Goal: Information Seeking & Learning: Learn about a topic

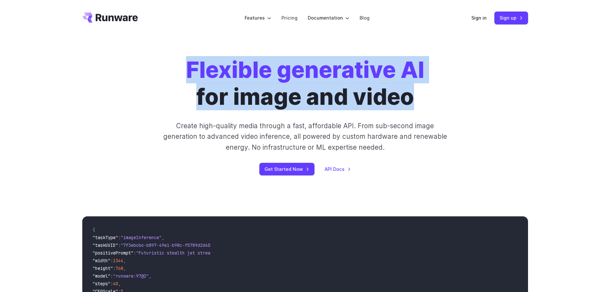
drag, startPoint x: 203, startPoint y: 71, endPoint x: 415, endPoint y: 105, distance: 215.0
click at [415, 105] on div "Flexible generative AI for image and video Create high-quality media through a …" at bounding box center [305, 115] width 357 height 119
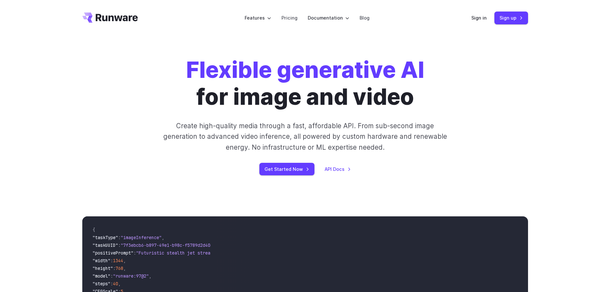
click at [42, 159] on div "Flexible generative AI for image and video Create high-quality media through a …" at bounding box center [305, 116] width 610 height 160
click at [284, 15] on link "Pricing" at bounding box center [289, 17] width 16 height 7
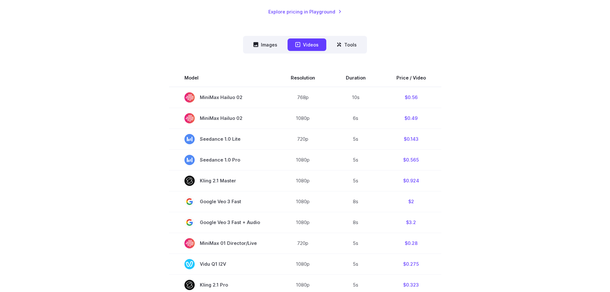
scroll to position [160, 0]
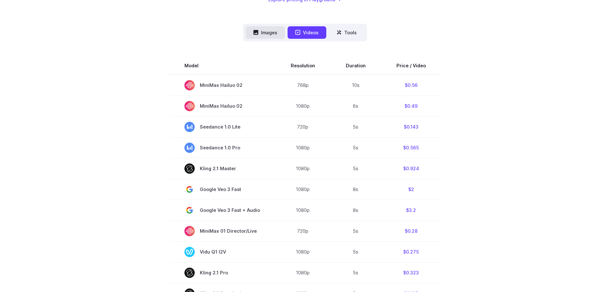
click at [267, 29] on button "Images" at bounding box center [264, 32] width 39 height 12
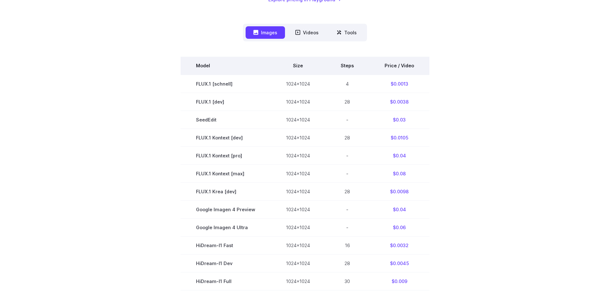
click at [410, 61] on th "Price / Video" at bounding box center [399, 66] width 60 height 18
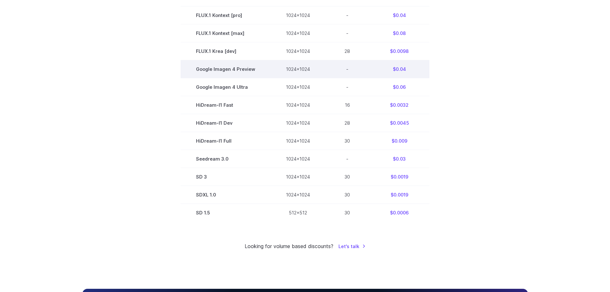
scroll to position [320, 0]
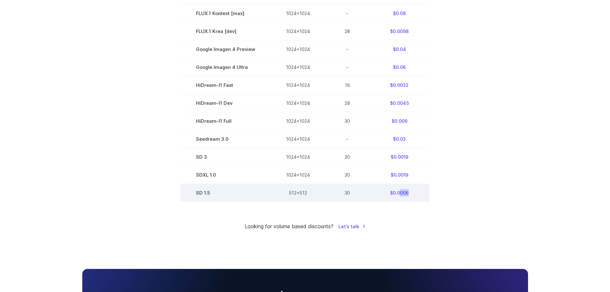
drag, startPoint x: 397, startPoint y: 195, endPoint x: 409, endPoint y: 193, distance: 11.6
click at [409, 193] on td "$0.0006" at bounding box center [399, 193] width 60 height 18
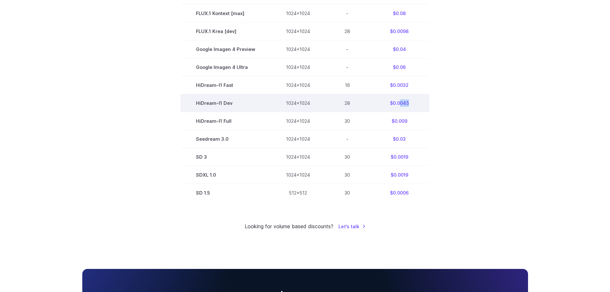
drag, startPoint x: 398, startPoint y: 103, endPoint x: 406, endPoint y: 104, distance: 8.7
click at [406, 104] on td "$0.0045" at bounding box center [399, 103] width 60 height 18
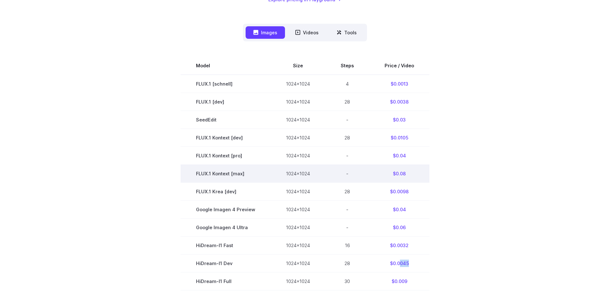
scroll to position [192, 0]
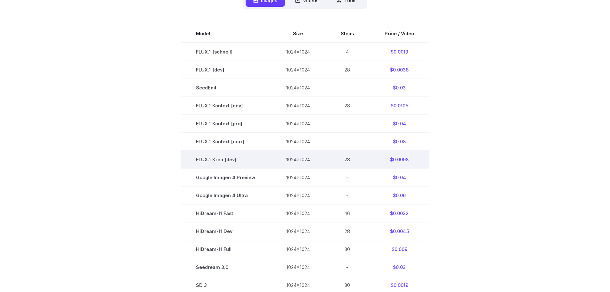
click at [402, 160] on td "$0.0098" at bounding box center [399, 159] width 60 height 18
drag, startPoint x: 403, startPoint y: 160, endPoint x: 415, endPoint y: 159, distance: 12.5
click at [415, 159] on td "$0.0098" at bounding box center [399, 159] width 60 height 18
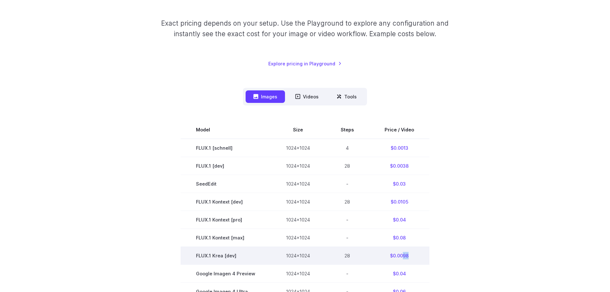
scroll to position [0, 0]
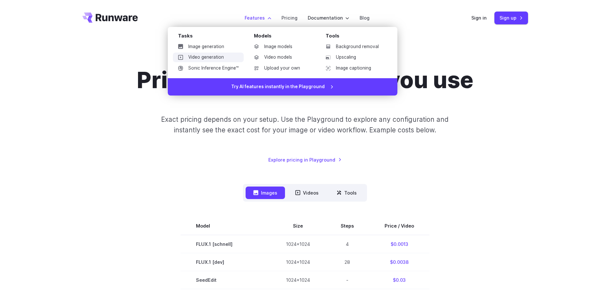
click at [222, 57] on link "Video generation" at bounding box center [208, 57] width 71 height 10
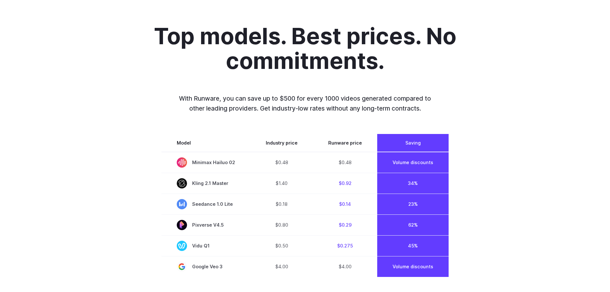
scroll to position [443, 0]
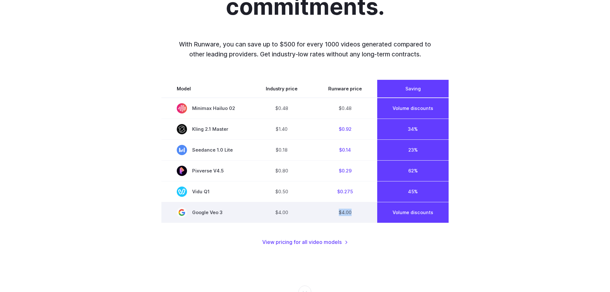
drag, startPoint x: 337, startPoint y: 214, endPoint x: 350, endPoint y: 213, distance: 12.2
click at [350, 213] on td "$4.00" at bounding box center [345, 212] width 64 height 21
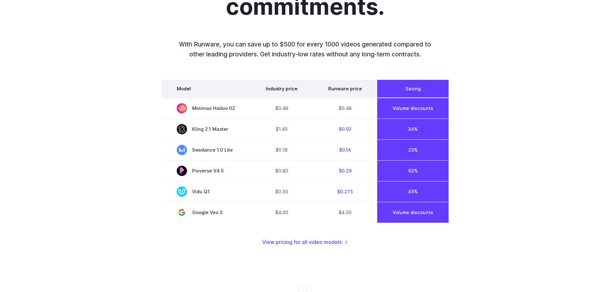
click at [337, 89] on th "Runware price" at bounding box center [345, 89] width 64 height 18
click at [313, 223] on div "Model Industry price Runware price Saving Minimax Hailuo 02 $0.48 $0.48 Volume …" at bounding box center [304, 163] width 287 height 166
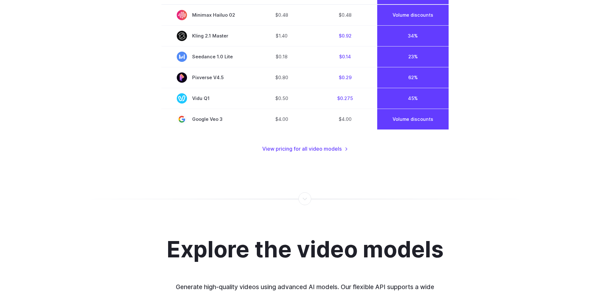
scroll to position [539, 0]
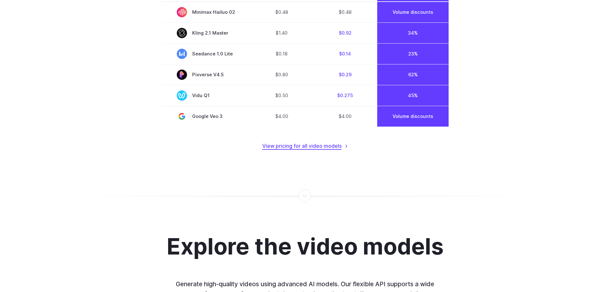
click at [333, 147] on link "View pricing for all video models" at bounding box center [305, 146] width 86 height 8
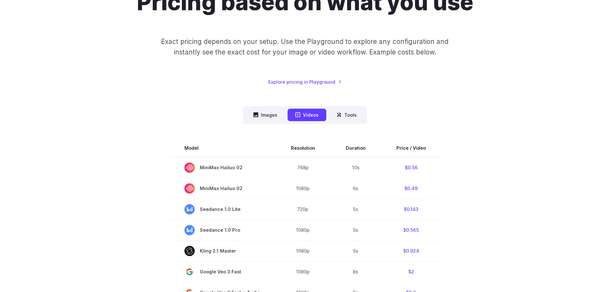
scroll to position [160, 0]
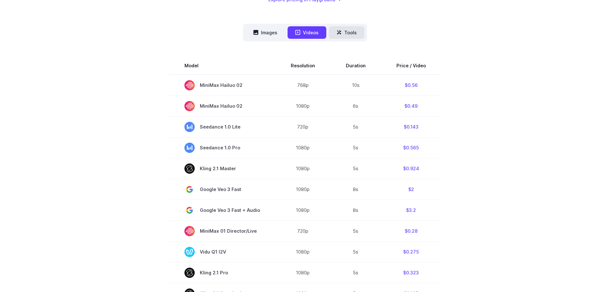
click at [349, 33] on button "Tools" at bounding box center [347, 32] width 36 height 12
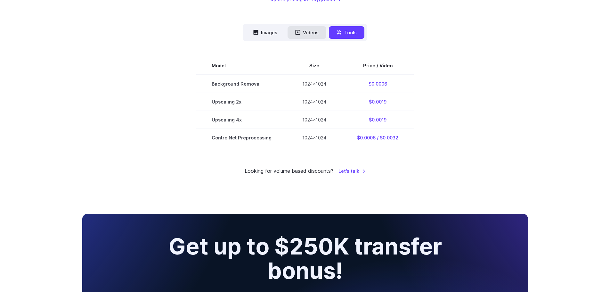
click at [308, 27] on button "Videos" at bounding box center [306, 32] width 39 height 12
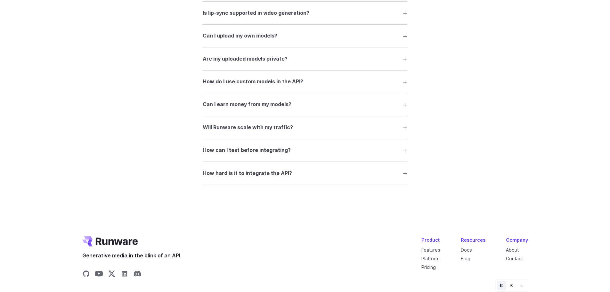
scroll to position [1267, 0]
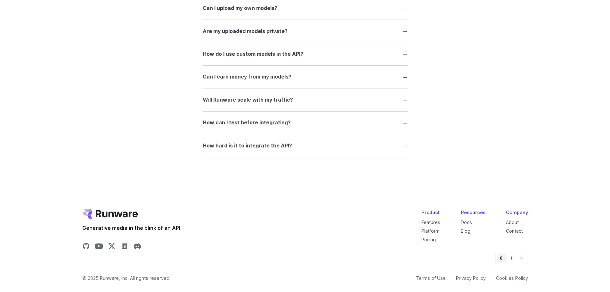
click at [508, 260] on button "Light" at bounding box center [511, 257] width 9 height 9
click at [503, 256] on icon "Default" at bounding box center [501, 258] width 4 height 4
click at [522, 258] on icon "Dark" at bounding box center [521, 257] width 3 height 3
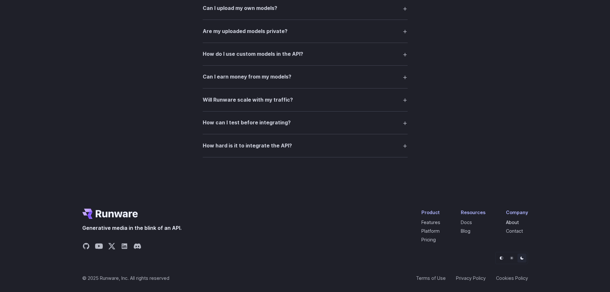
click at [508, 220] on link "About" at bounding box center [512, 221] width 13 height 5
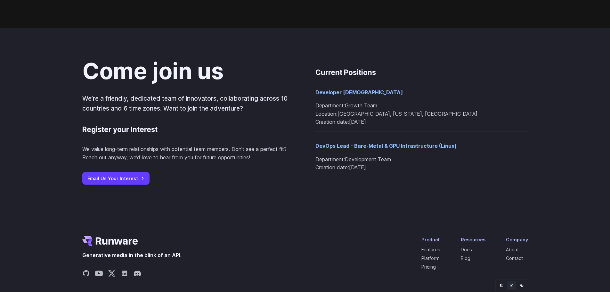
scroll to position [691, 0]
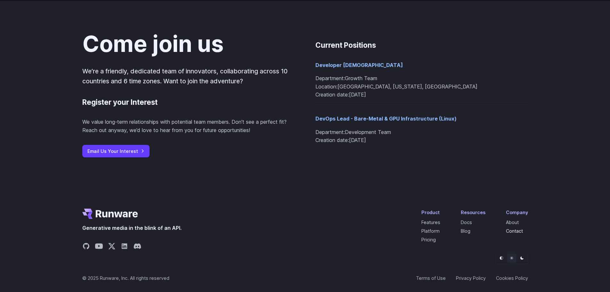
click at [511, 232] on link "Contact" at bounding box center [514, 230] width 17 height 5
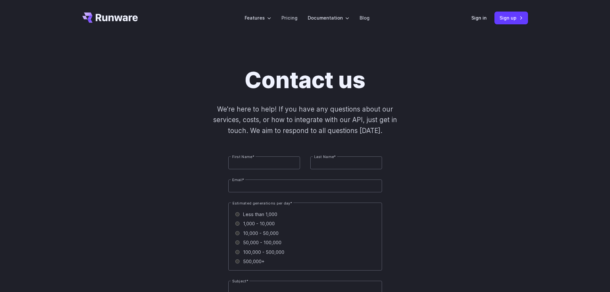
click at [121, 13] on icon "Go to /" at bounding box center [110, 17] width 56 height 10
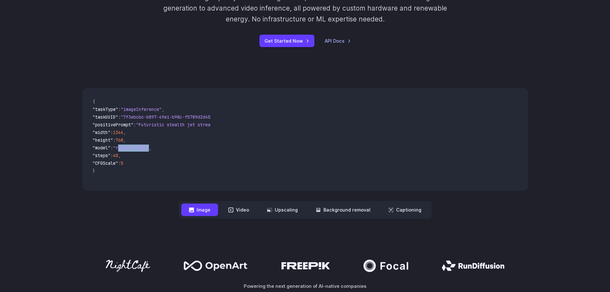
drag, startPoint x: 123, startPoint y: 147, endPoint x: 155, endPoint y: 147, distance: 31.7
click at [149, 147] on span ""runware:97@2"" at bounding box center [131, 148] width 36 height 6
drag, startPoint x: 122, startPoint y: 157, endPoint x: 128, endPoint y: 157, distance: 6.7
click at [128, 157] on span ""steps" : 40 ," at bounding box center [149, 156] width 113 height 8
drag, startPoint x: 125, startPoint y: 164, endPoint x: 136, endPoint y: 162, distance: 11.9
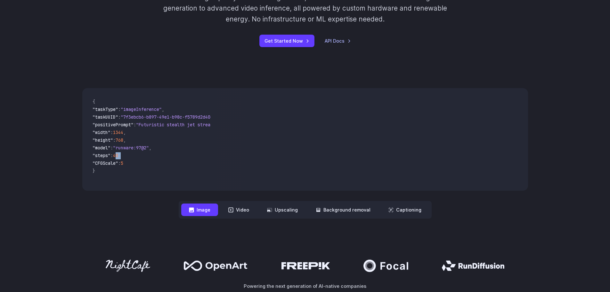
click at [136, 162] on span ""CFGScale" : 5" at bounding box center [149, 164] width 113 height 8
click at [167, 150] on span ""model" : "runware:97@2" ," at bounding box center [149, 148] width 113 height 8
click at [334, 43] on link "API Docs" at bounding box center [338, 40] width 26 height 7
